Goal: Transaction & Acquisition: Purchase product/service

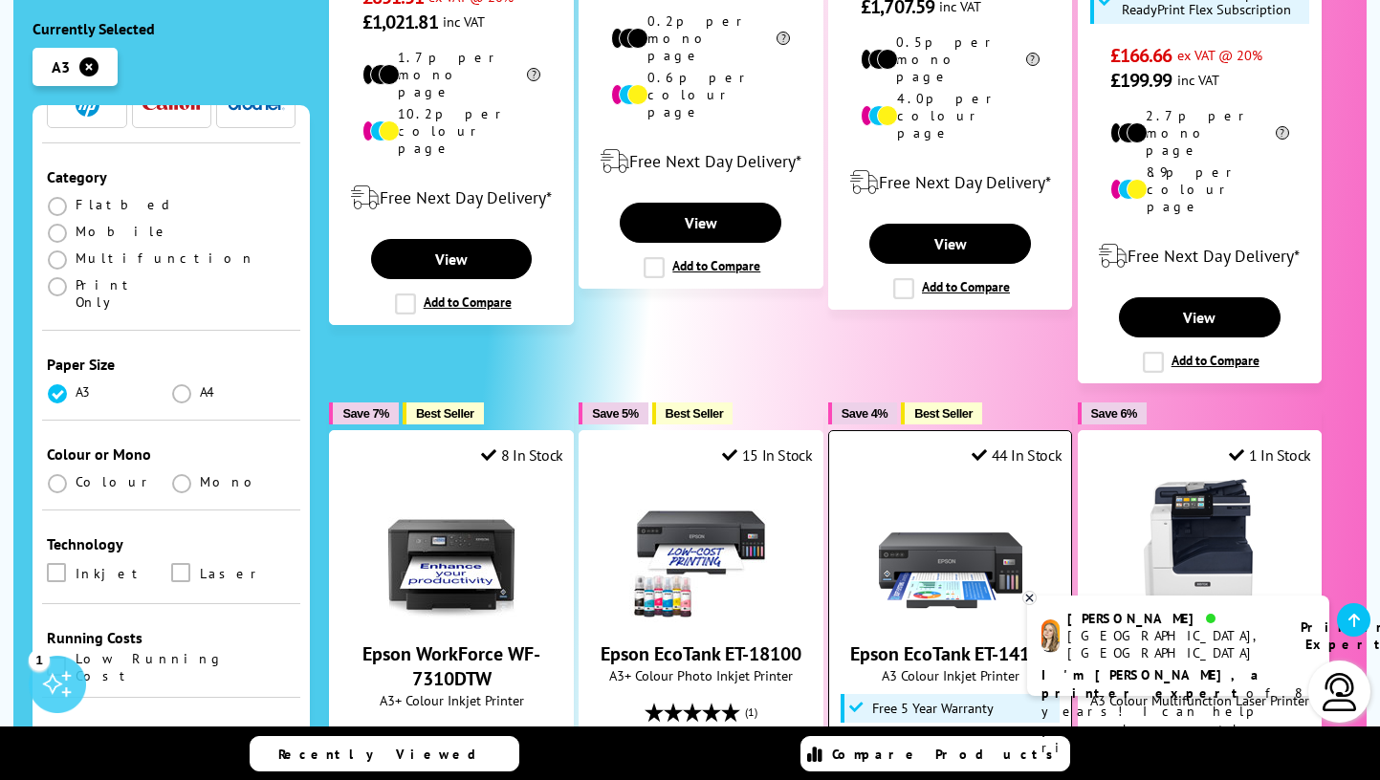
scroll to position [1885, 0]
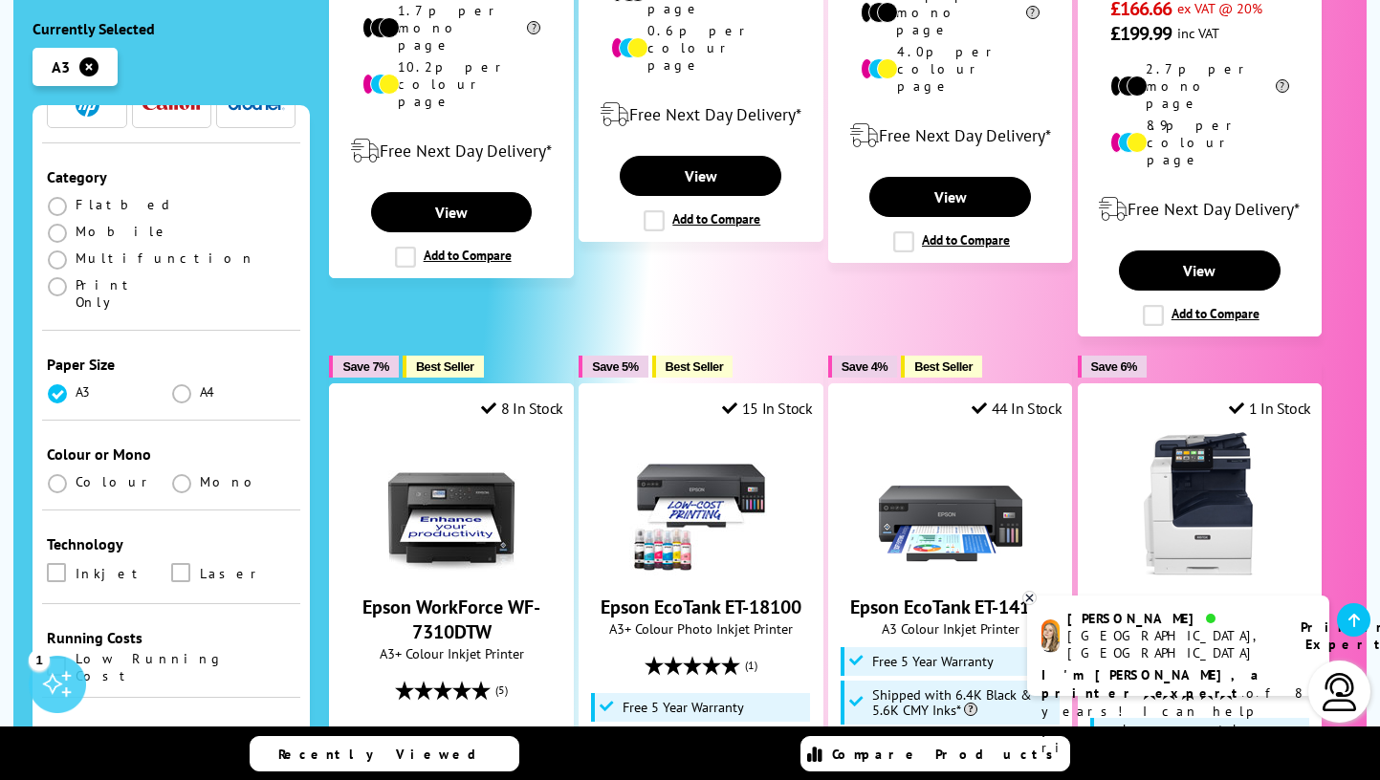
click at [1031, 598] on icon at bounding box center [1029, 598] width 12 height 14
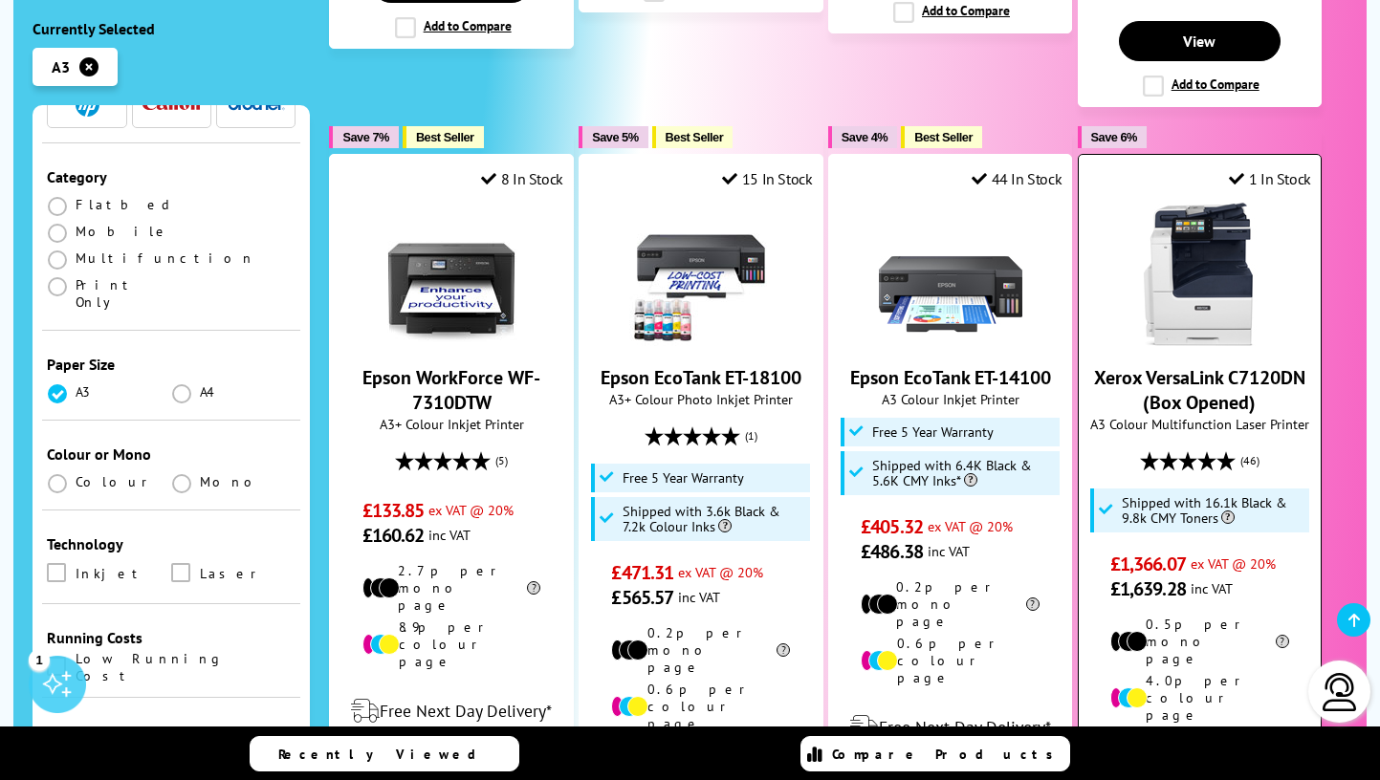
scroll to position [2368, 0]
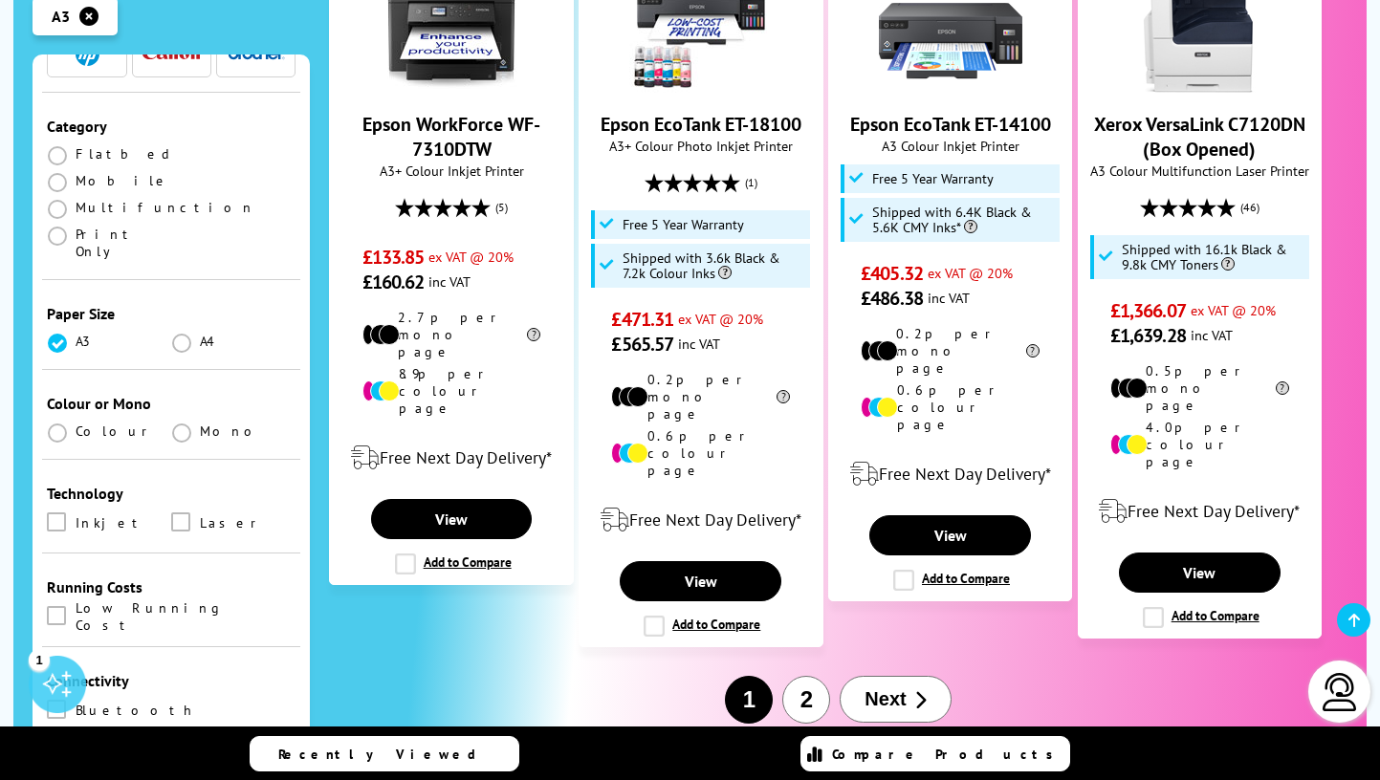
click at [803, 676] on button "2" at bounding box center [806, 700] width 48 height 48
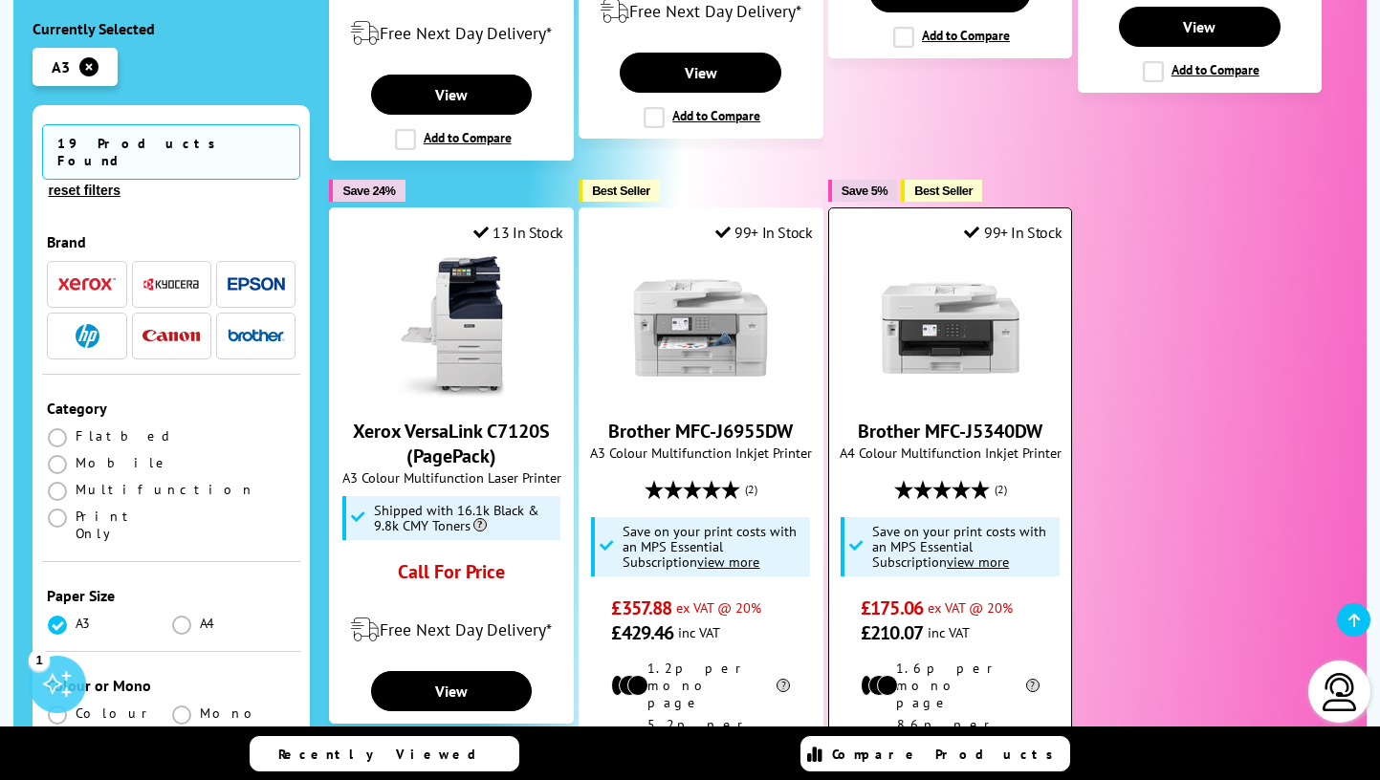
scroll to position [1170, 0]
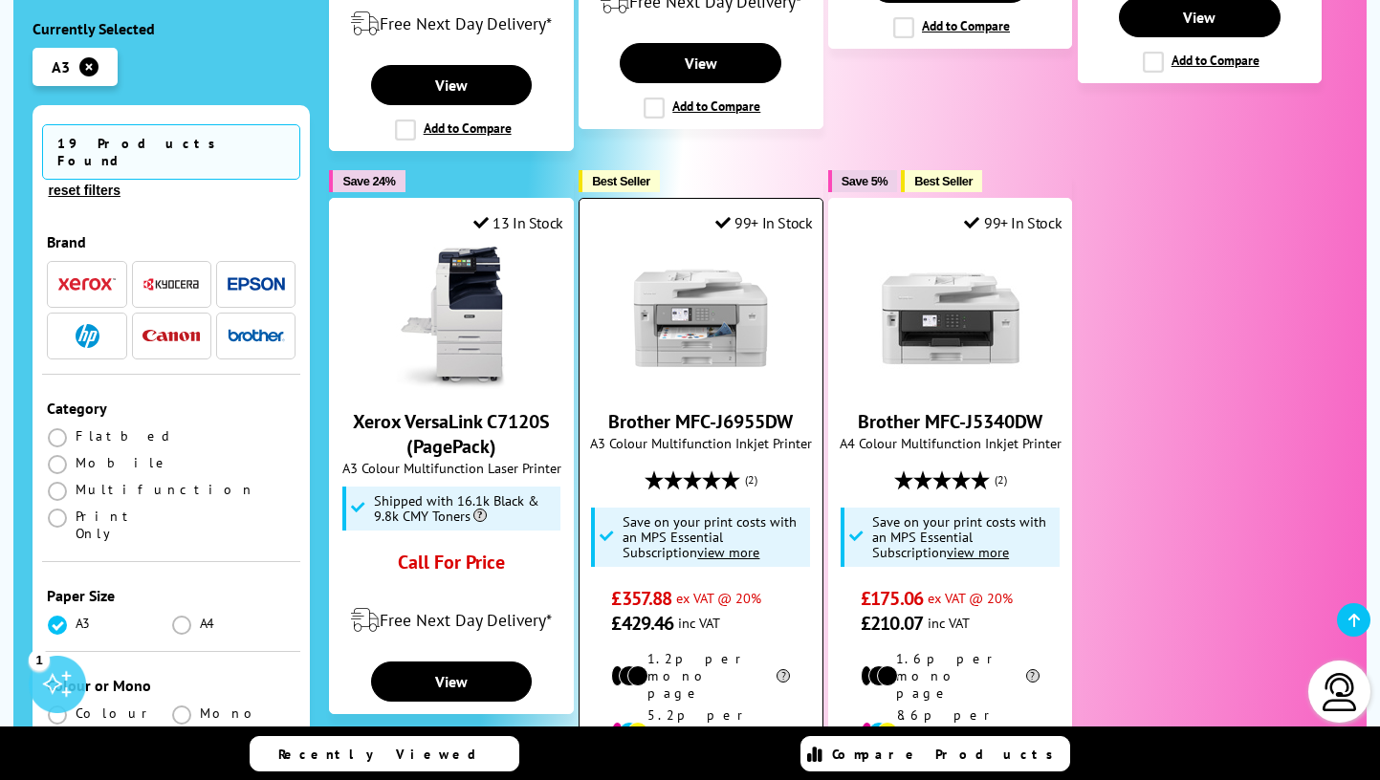
click at [749, 261] on img at bounding box center [700, 318] width 143 height 143
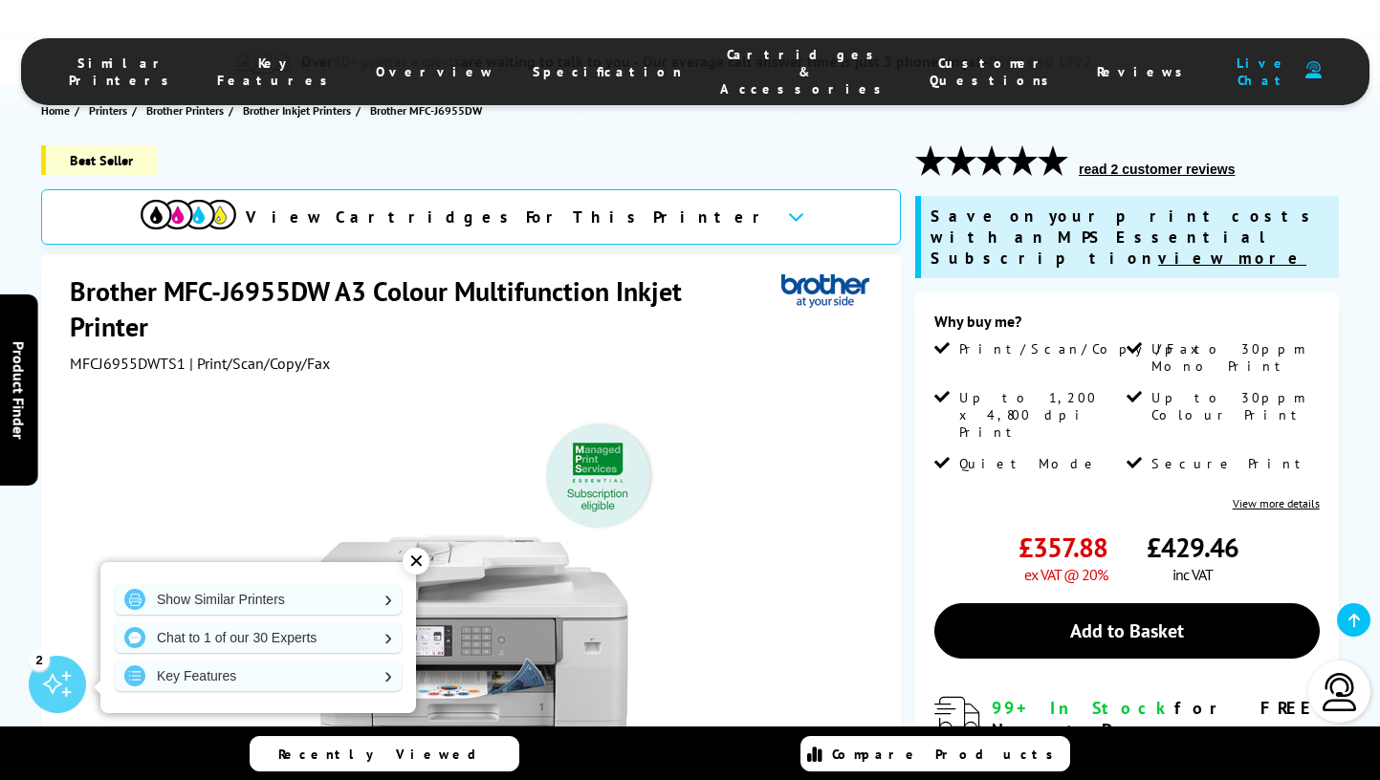
scroll to position [657, 0]
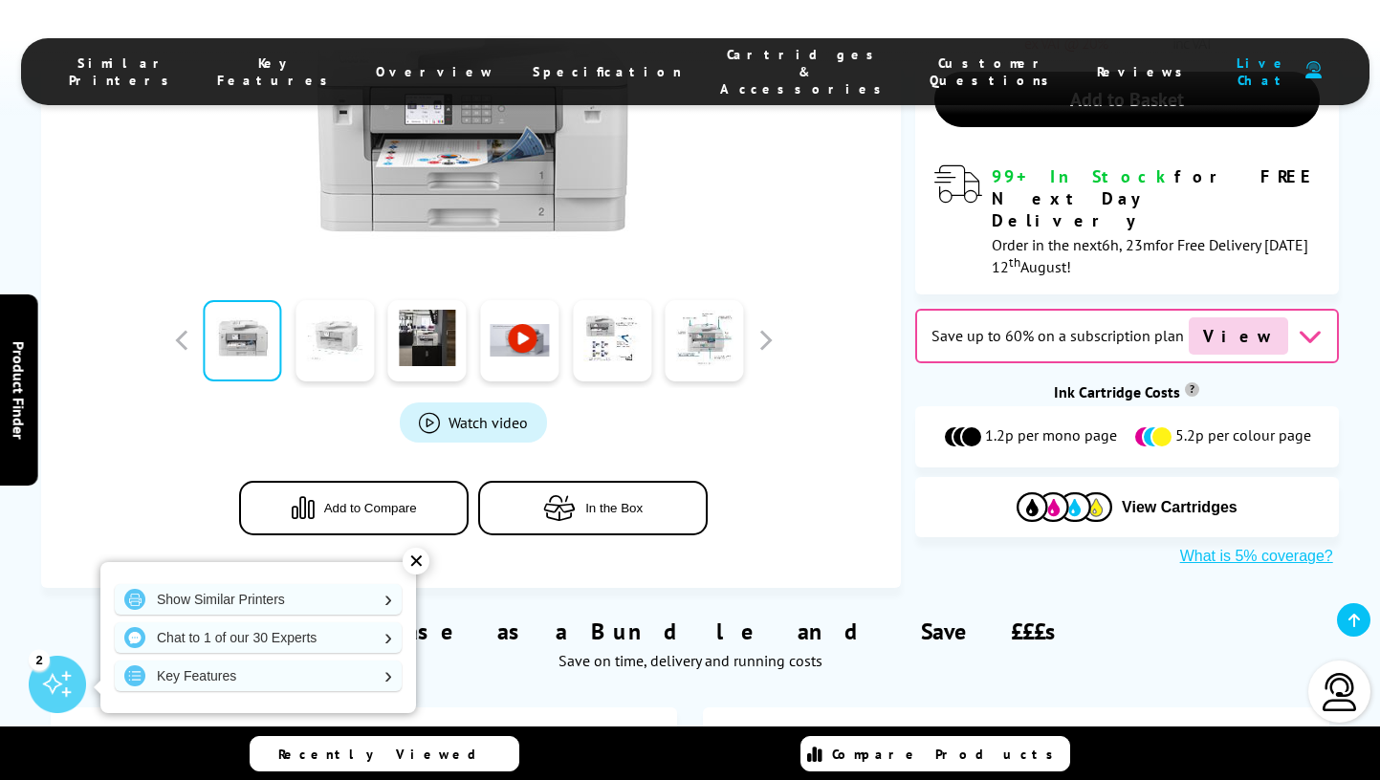
click at [362, 362] on link at bounding box center [335, 340] width 78 height 81
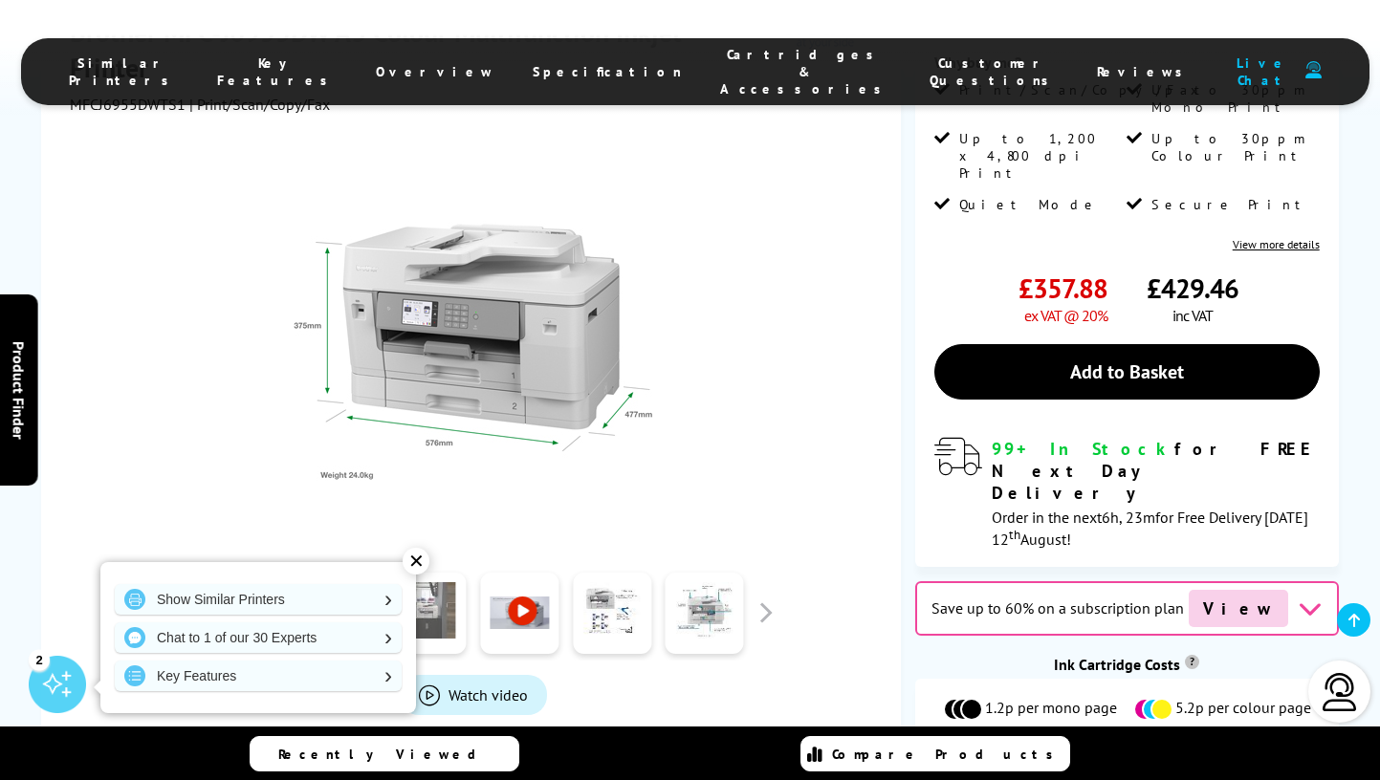
scroll to position [388, 0]
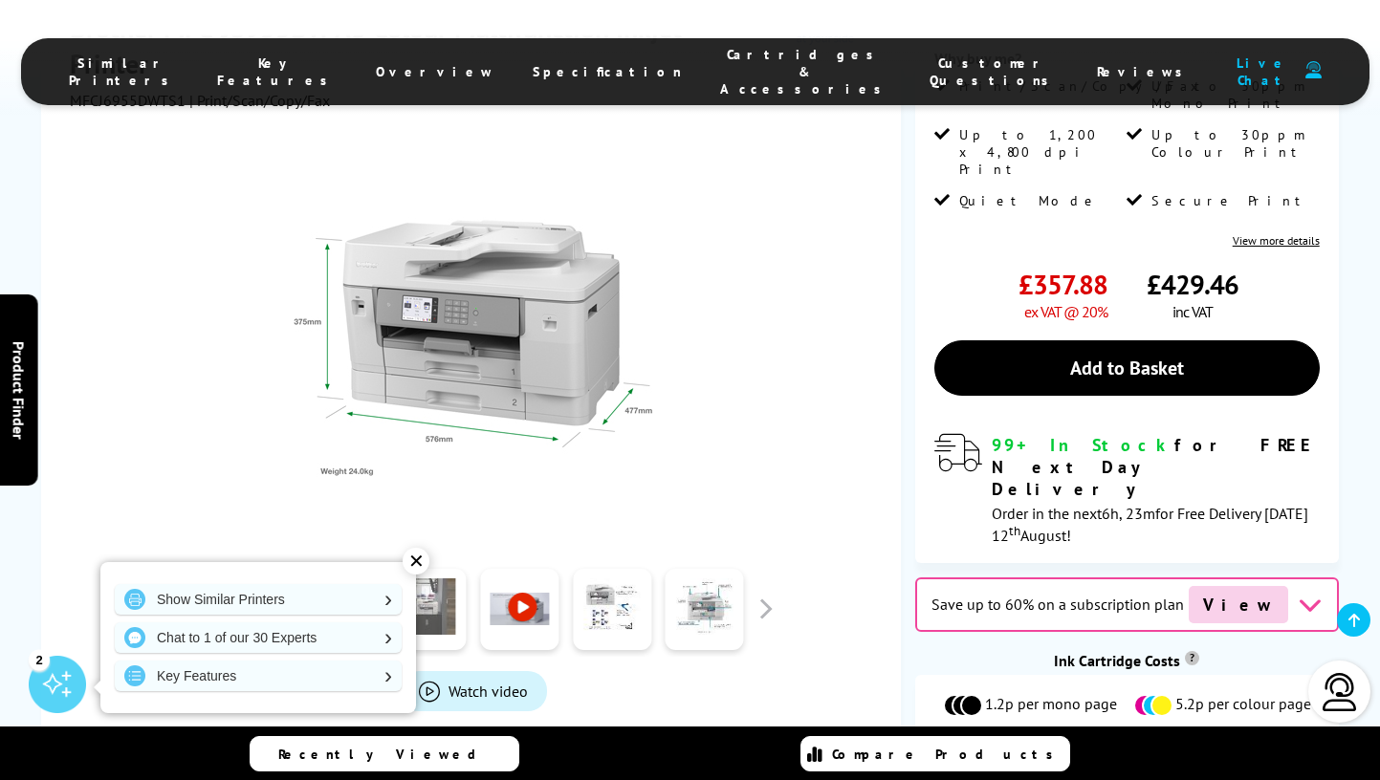
click at [449, 615] on link at bounding box center [427, 609] width 78 height 81
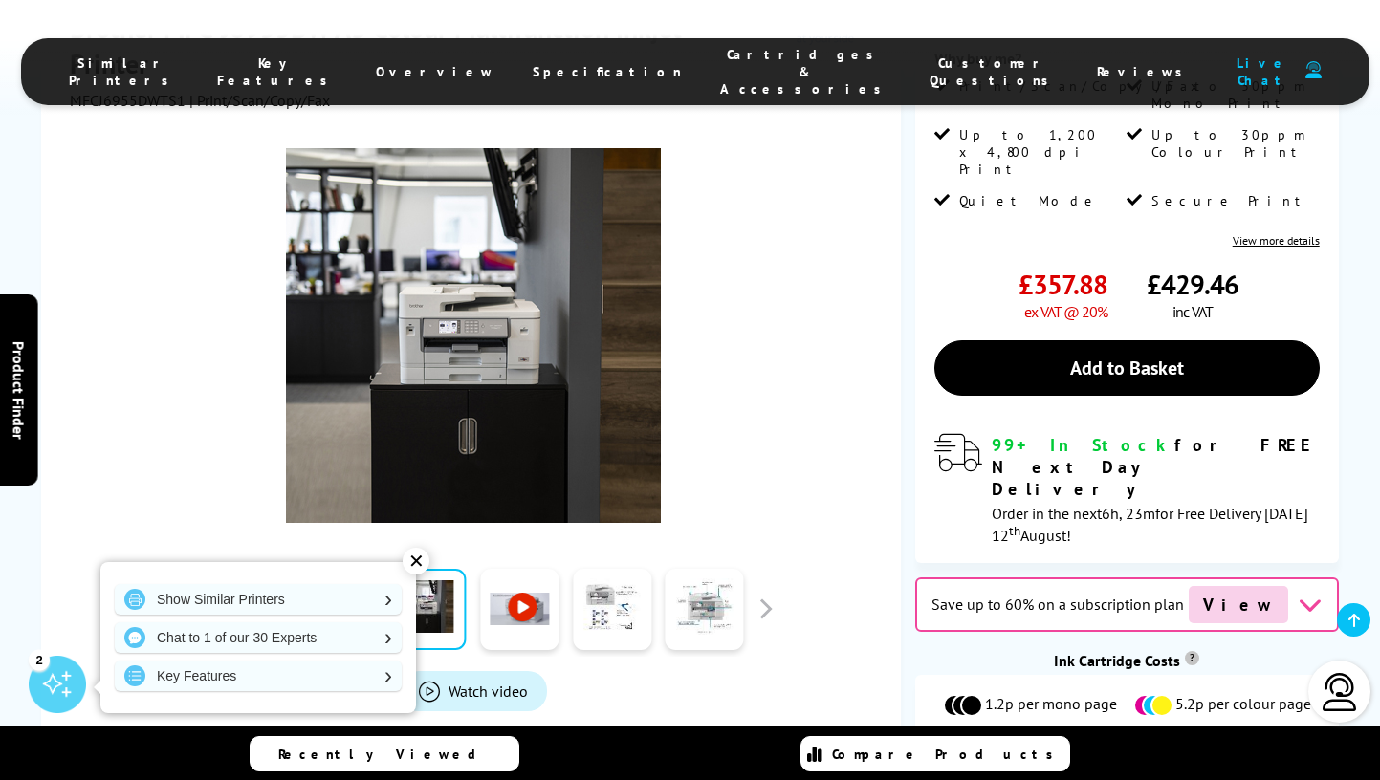
click at [482, 607] on link at bounding box center [519, 609] width 78 height 81
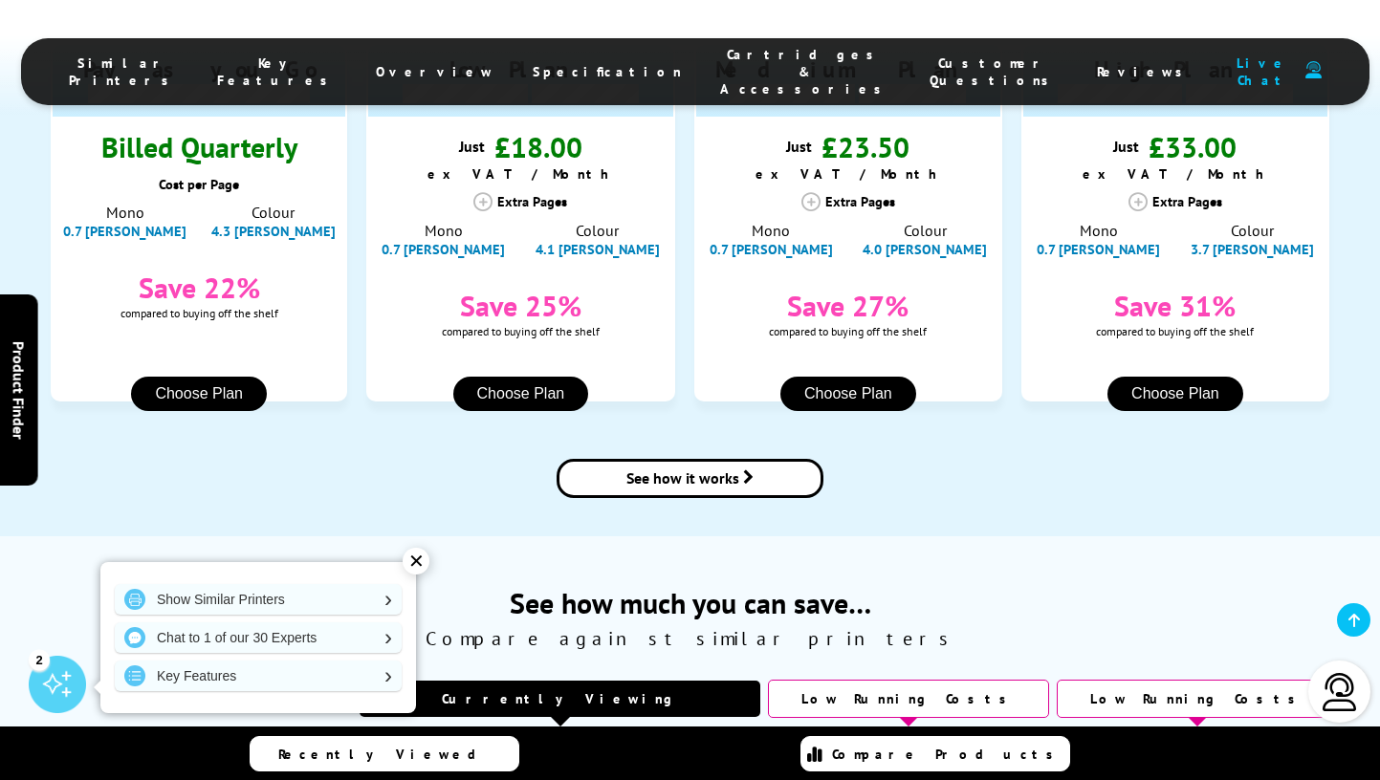
scroll to position [1135, 0]
